Goal: Check status

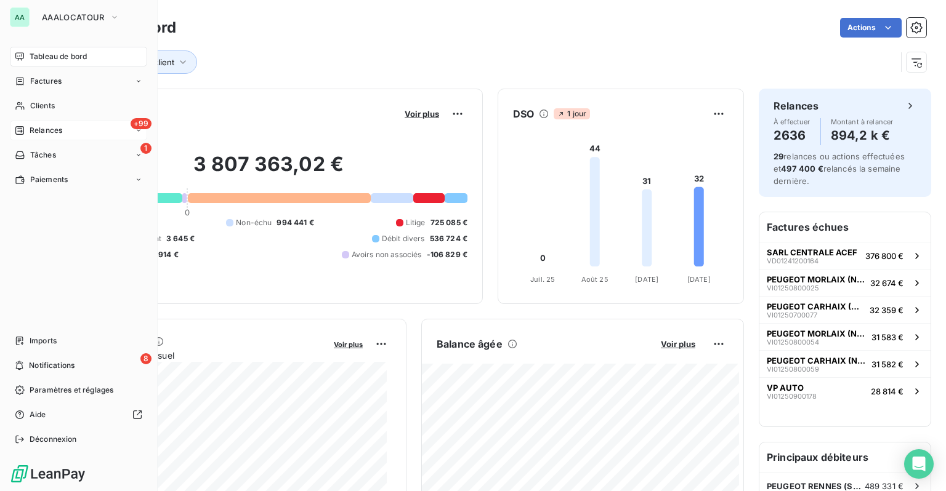
click at [59, 129] on span "Relances" at bounding box center [46, 130] width 33 height 11
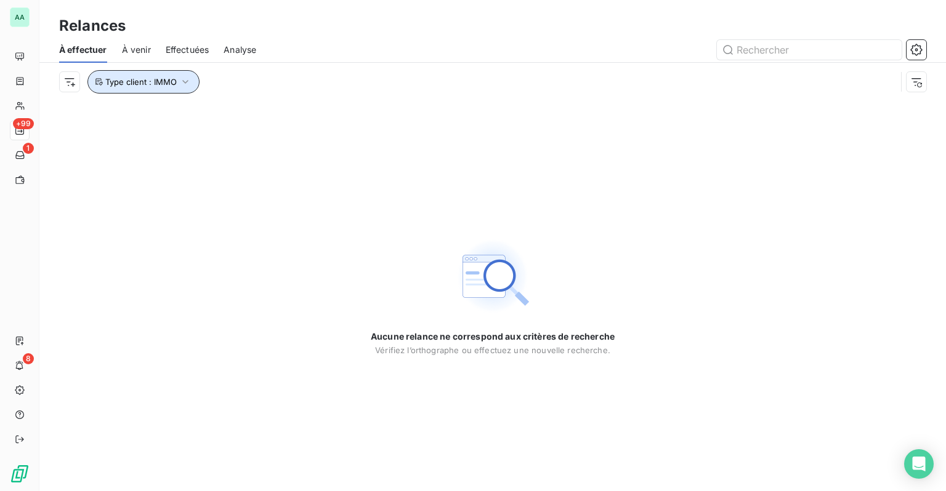
click at [174, 85] on span "Type client : IMMO" at bounding box center [140, 82] width 71 height 10
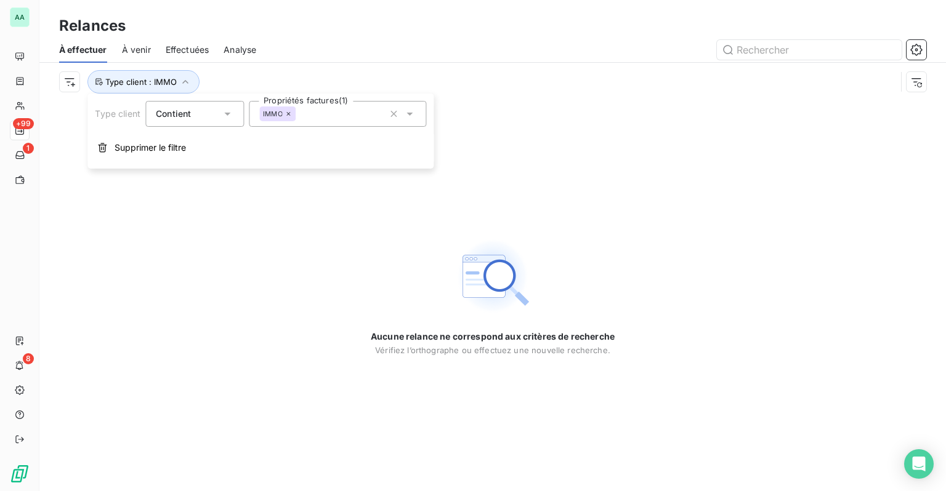
click at [287, 114] on icon at bounding box center [288, 113] width 7 height 7
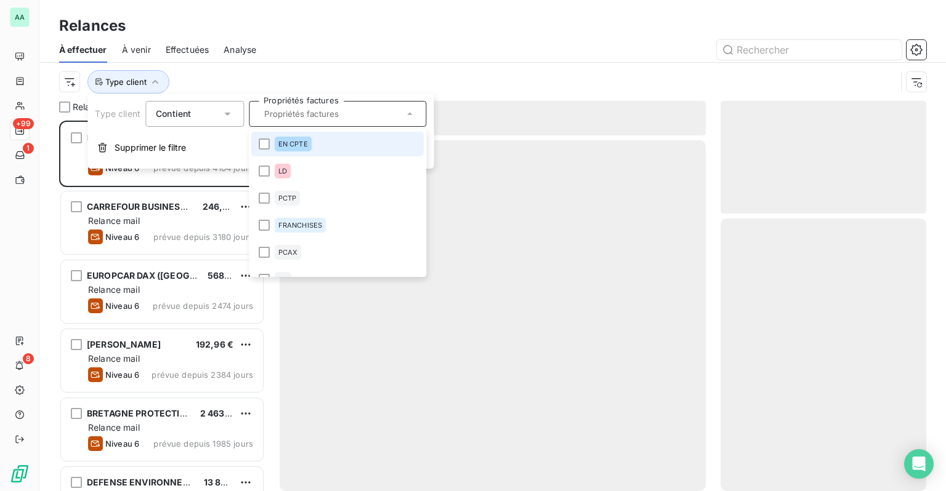
scroll to position [361, 196]
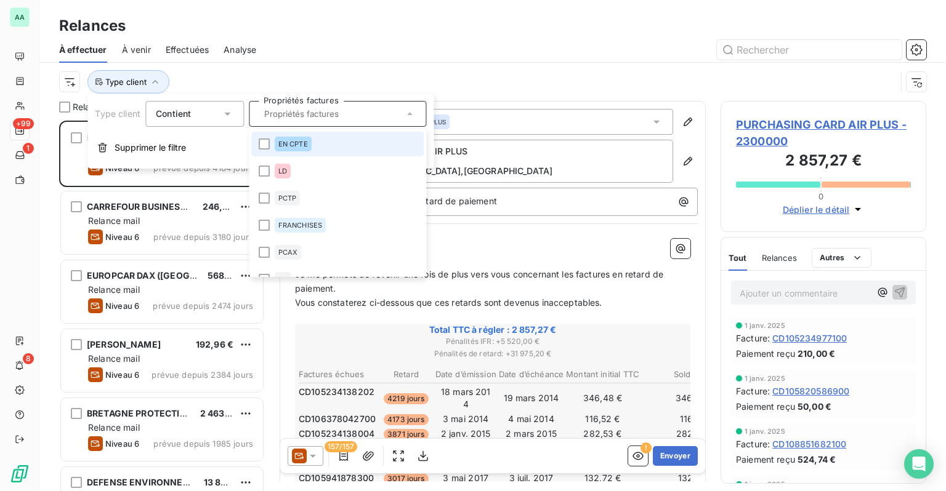
click at [287, 143] on span "EN CPTE" at bounding box center [293, 143] width 30 height 7
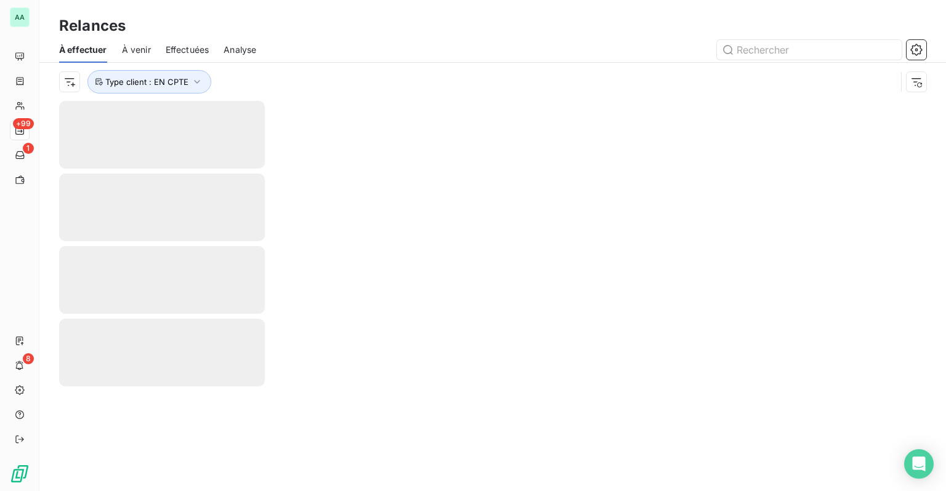
click at [359, 20] on div "Relances" at bounding box center [492, 26] width 906 height 22
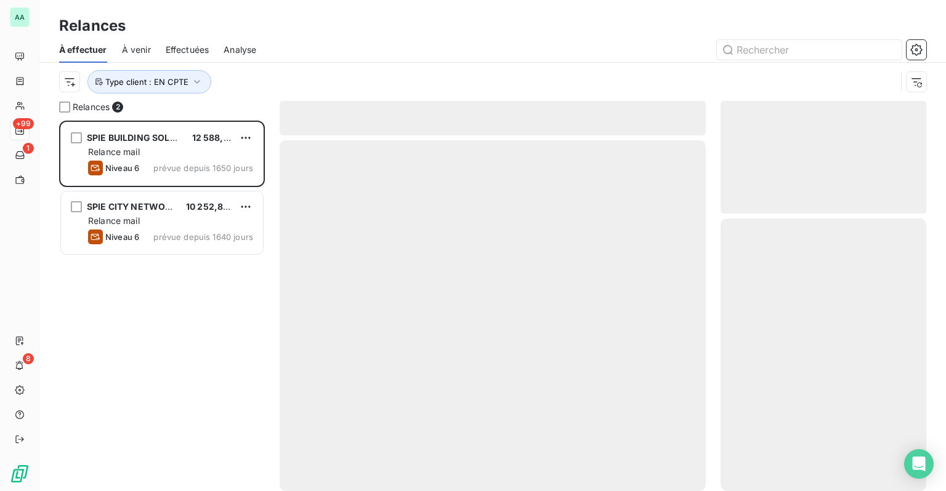
scroll to position [361, 196]
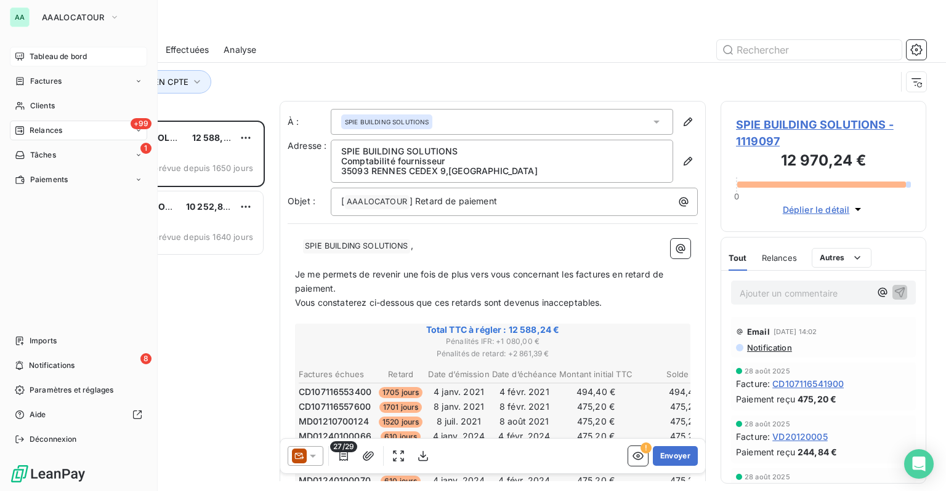
click at [44, 57] on span "Tableau de bord" at bounding box center [58, 56] width 57 height 11
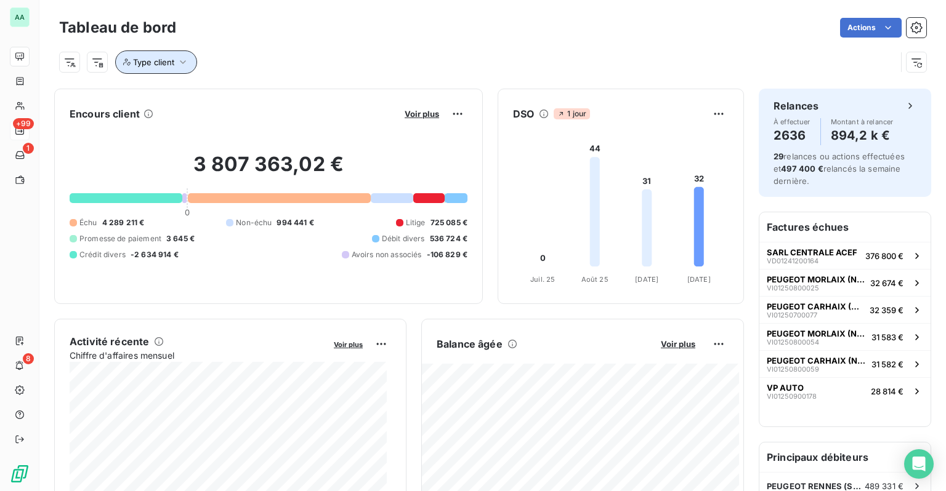
click at [177, 60] on icon "button" at bounding box center [183, 62] width 12 height 12
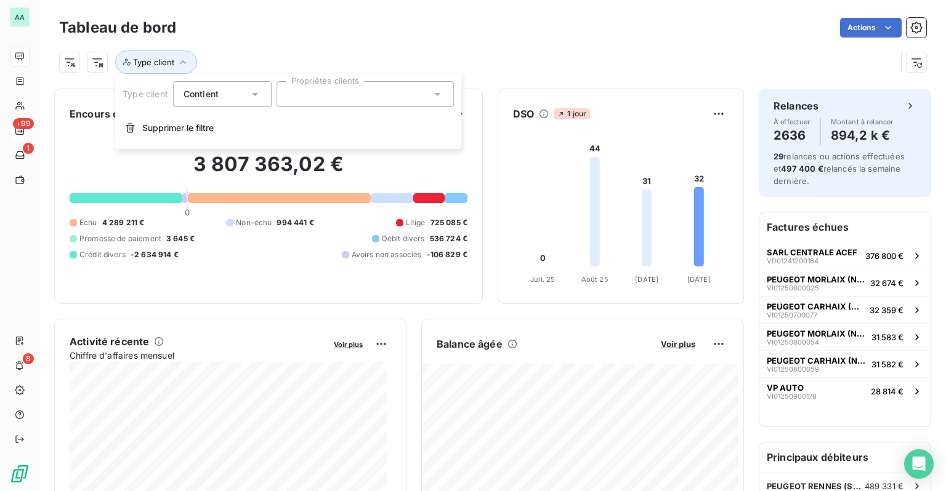
click at [300, 94] on div at bounding box center [364, 94] width 177 height 26
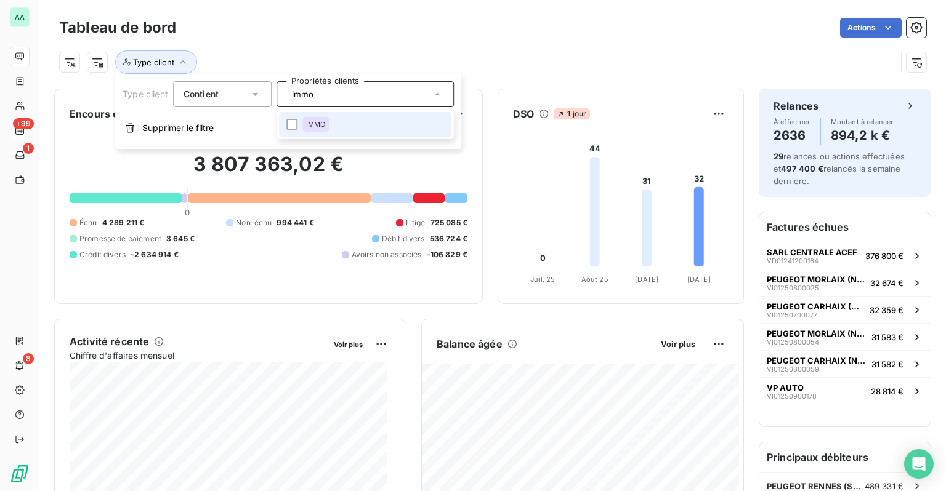
type input "immo"
click at [323, 122] on span "IMMO" at bounding box center [316, 124] width 20 height 7
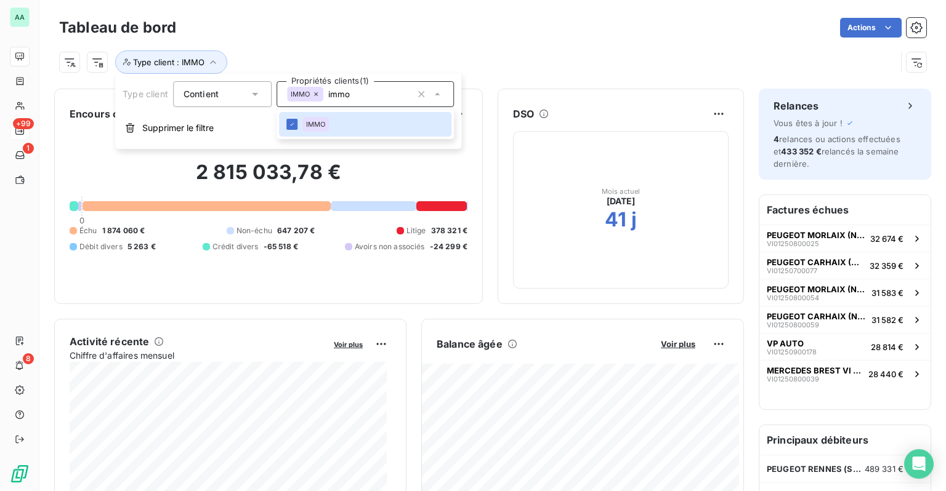
click at [337, 36] on div "Actions" at bounding box center [558, 28] width 735 height 20
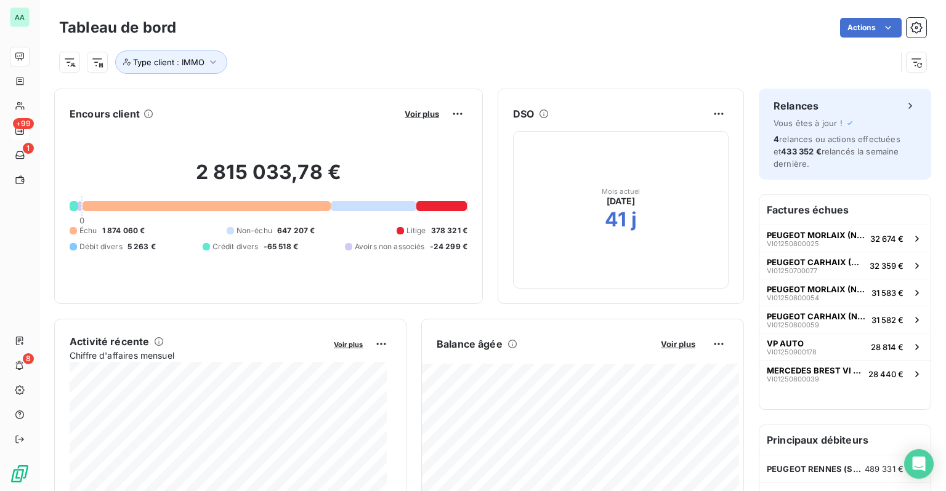
click at [346, 211] on div at bounding box center [374, 206] width 86 height 10
click at [439, 201] on div at bounding box center [441, 206] width 50 height 10
click at [396, 231] on div "Litige" at bounding box center [411, 230] width 30 height 11
drag, startPoint x: 399, startPoint y: 231, endPoint x: 455, endPoint y: 247, distance: 58.3
click at [455, 247] on div "Échu 1 874 060 € Non-échu 647 207 € Litige 378 321 € Débit divers 5 263 € Crédi…" at bounding box center [269, 238] width 398 height 27
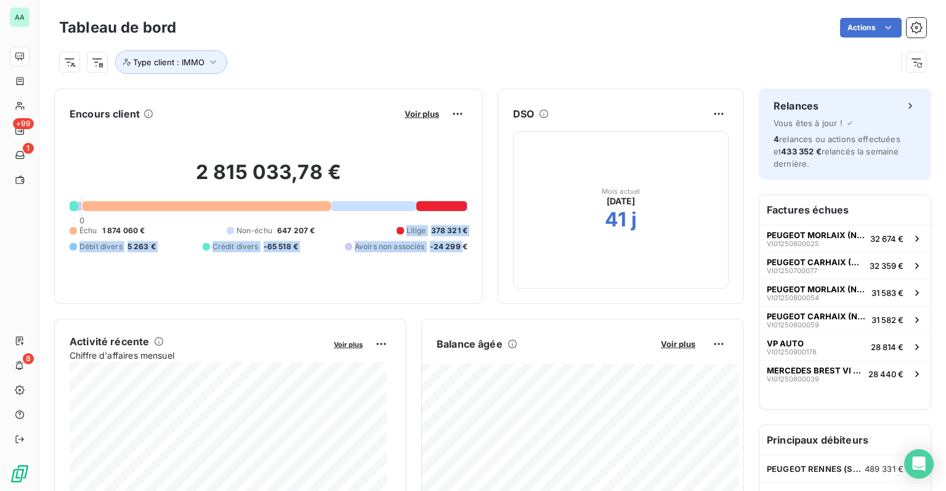
click at [396, 260] on div "2 815 033,78 € 0 Échu 1 874 060 € Non-échu 647 207 € Litige 378 321 € Débit div…" at bounding box center [269, 206] width 398 height 165
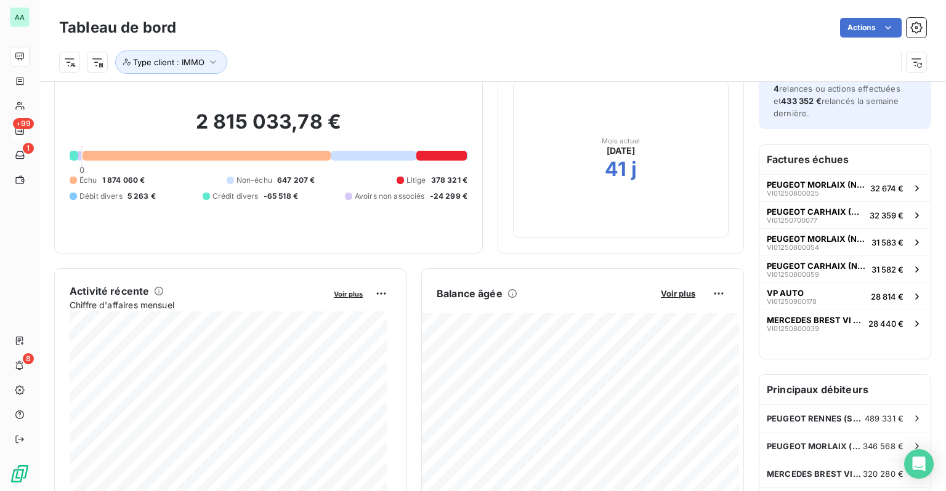
scroll to position [123, 0]
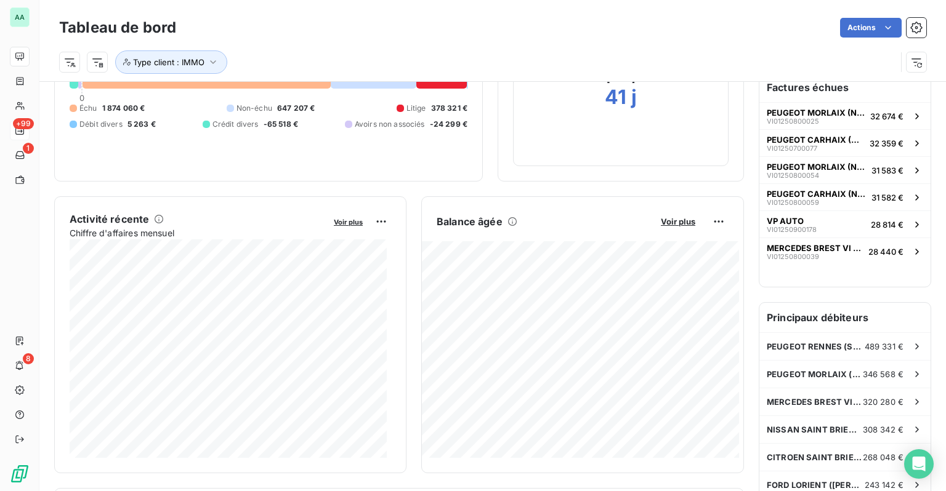
click at [585, 151] on div "Mois actuel [DATE] 41 j" at bounding box center [620, 88] width 215 height 158
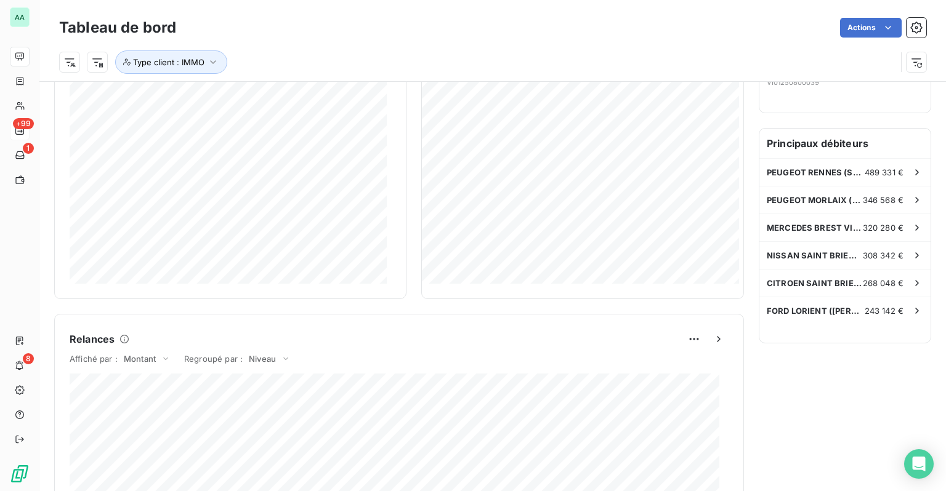
scroll to position [369, 0]
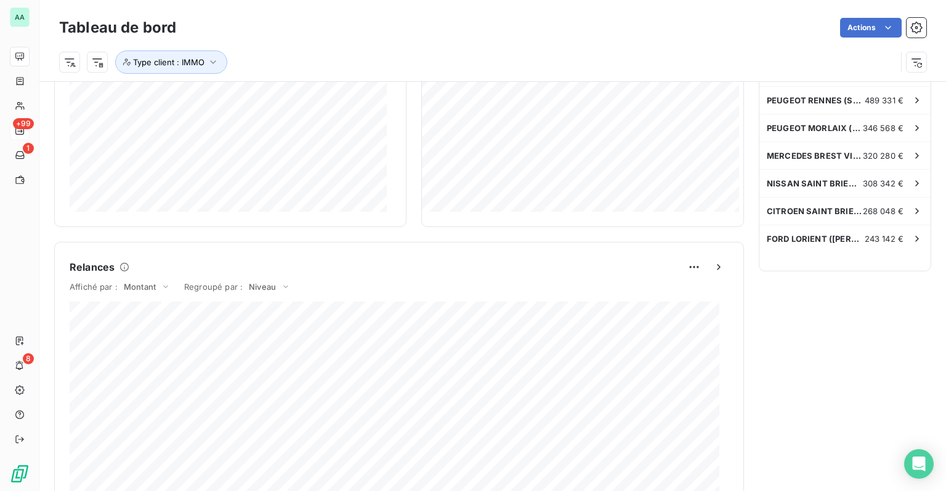
click at [508, 286] on div "Affiché par : Montant Regroupé par : [PERSON_NAME]" at bounding box center [399, 289] width 659 height 25
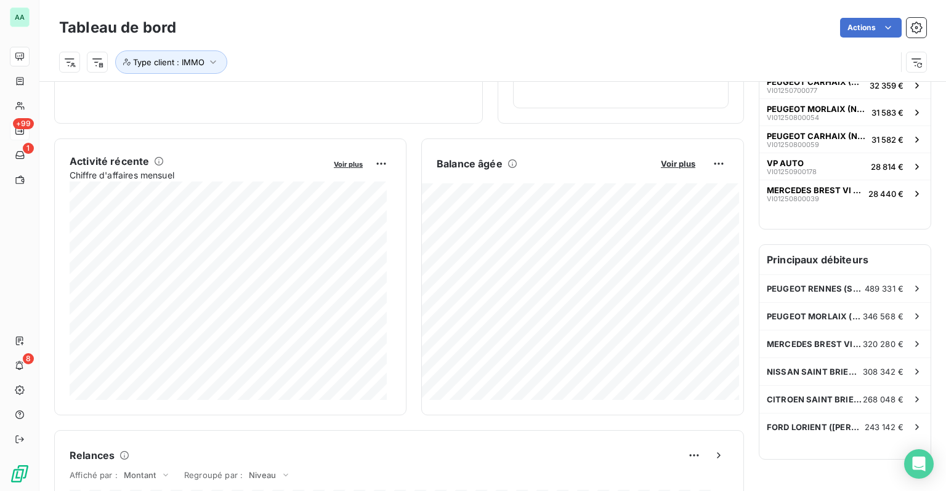
scroll to position [247, 0]
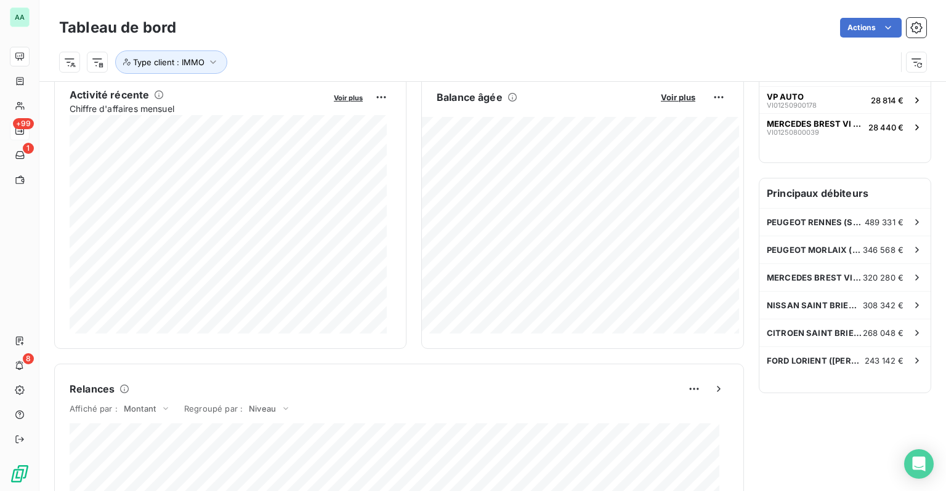
click at [769, 46] on div "Type client : IMMO" at bounding box center [492, 57] width 867 height 33
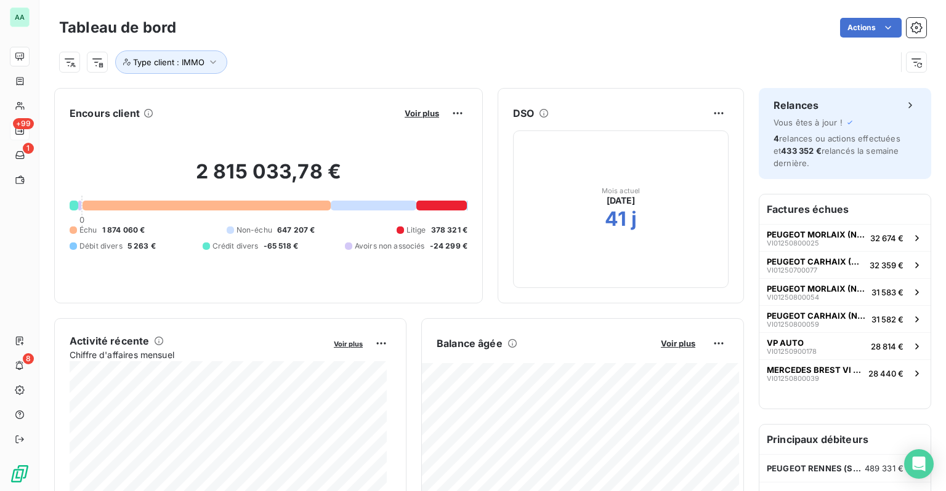
scroll to position [0, 0]
click at [920, 468] on icon "Open Intercom Messenger" at bounding box center [918, 464] width 16 height 16
